Goal: Information Seeking & Learning: Find specific fact

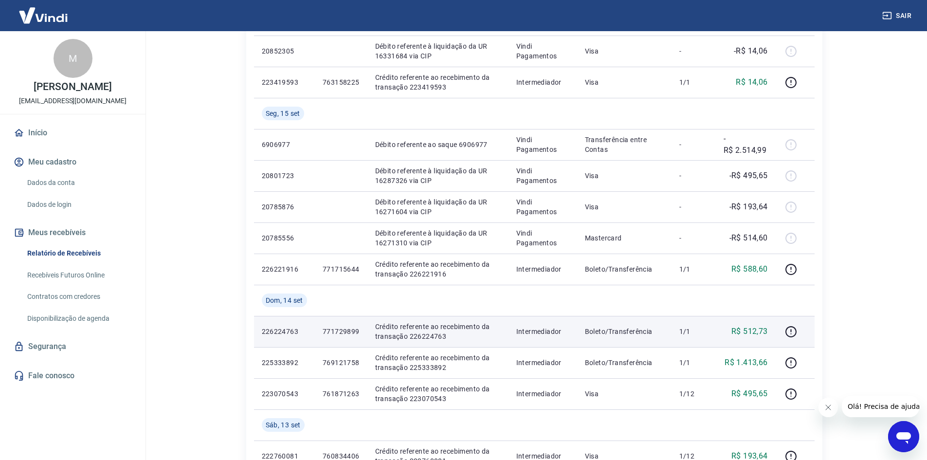
scroll to position [341, 0]
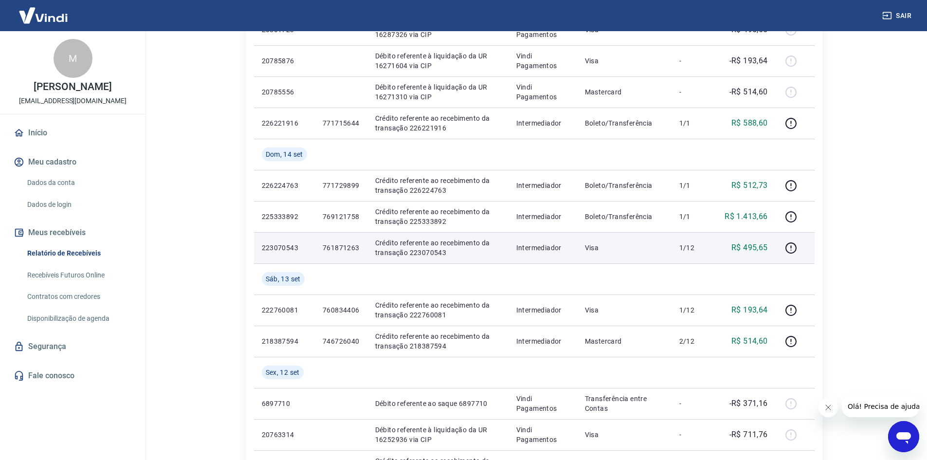
click at [762, 247] on p "R$ 495,65" at bounding box center [749, 248] width 36 height 12
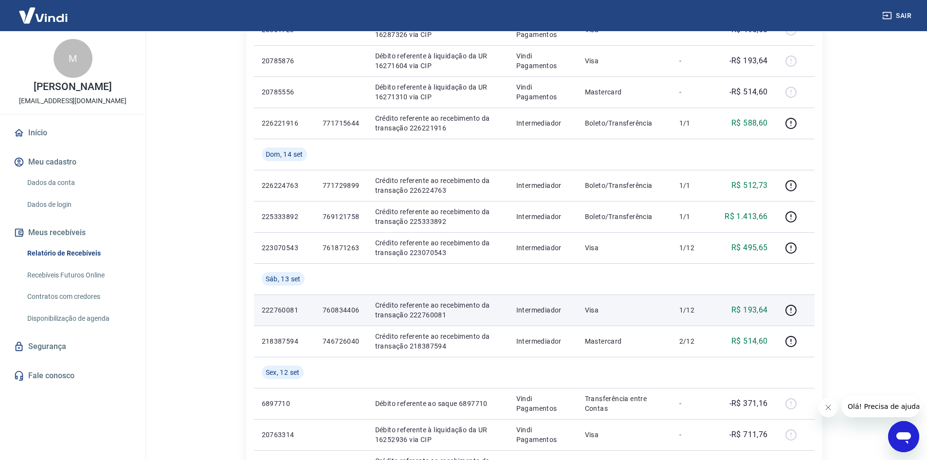
click at [761, 313] on p "R$ 193,64" at bounding box center [749, 310] width 36 height 12
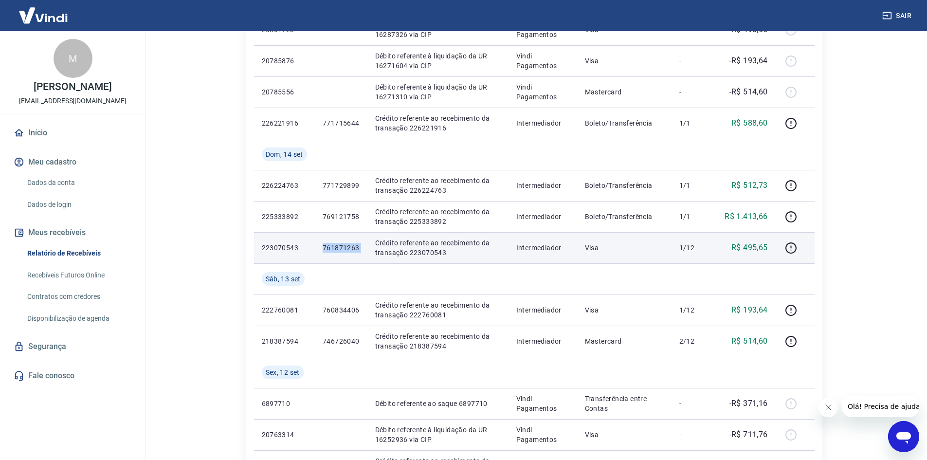
drag, startPoint x: 318, startPoint y: 242, endPoint x: 371, endPoint y: 246, distance: 53.2
click at [371, 246] on tr "223070543 761871263 Crédito referente ao recebimento da transação 223070543 Int…" at bounding box center [534, 247] width 560 height 31
copy p "761871263"
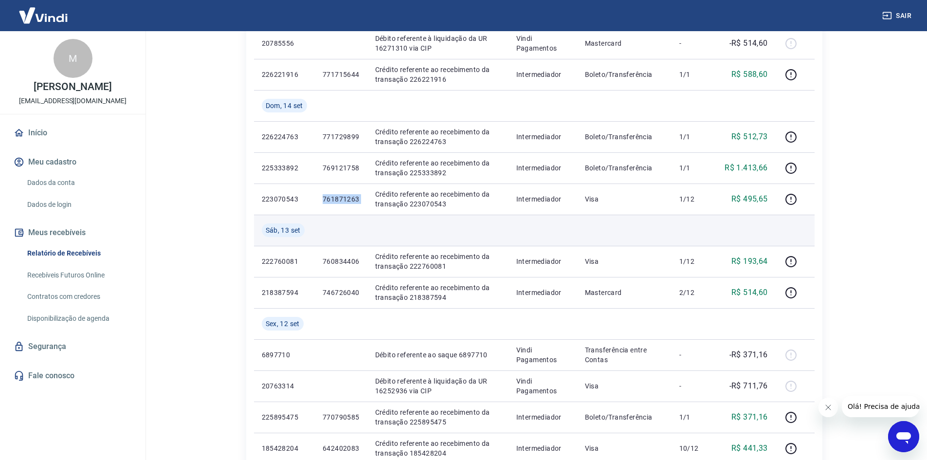
scroll to position [438, 0]
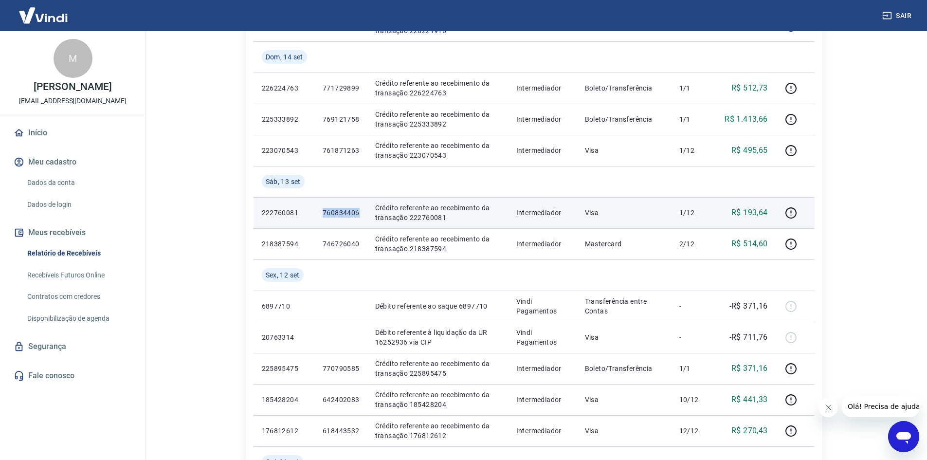
drag, startPoint x: 317, startPoint y: 214, endPoint x: 361, endPoint y: 216, distance: 43.9
click at [361, 216] on td "760834406" at bounding box center [341, 212] width 53 height 31
copy p "760834406"
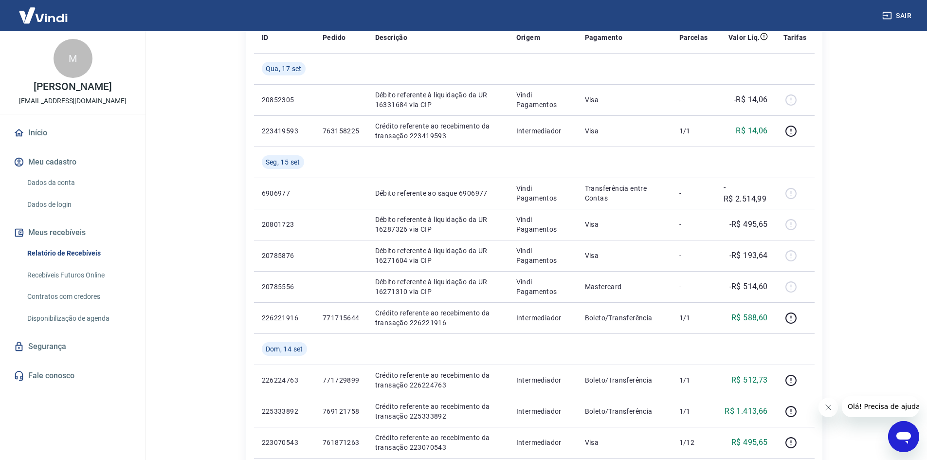
scroll to position [292, 0]
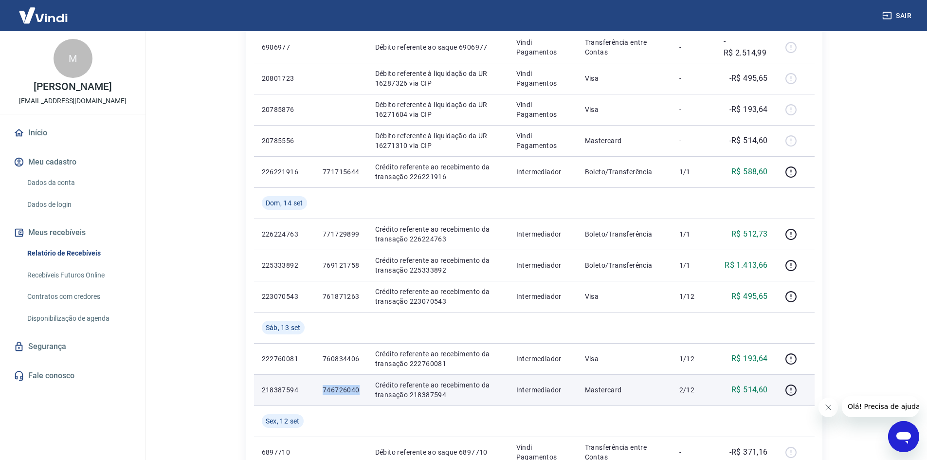
drag, startPoint x: 324, startPoint y: 389, endPoint x: 361, endPoint y: 389, distance: 37.9
click at [361, 389] on td "746726040" at bounding box center [341, 389] width 53 height 31
copy p "746726040"
